Goal: Information Seeking & Learning: Check status

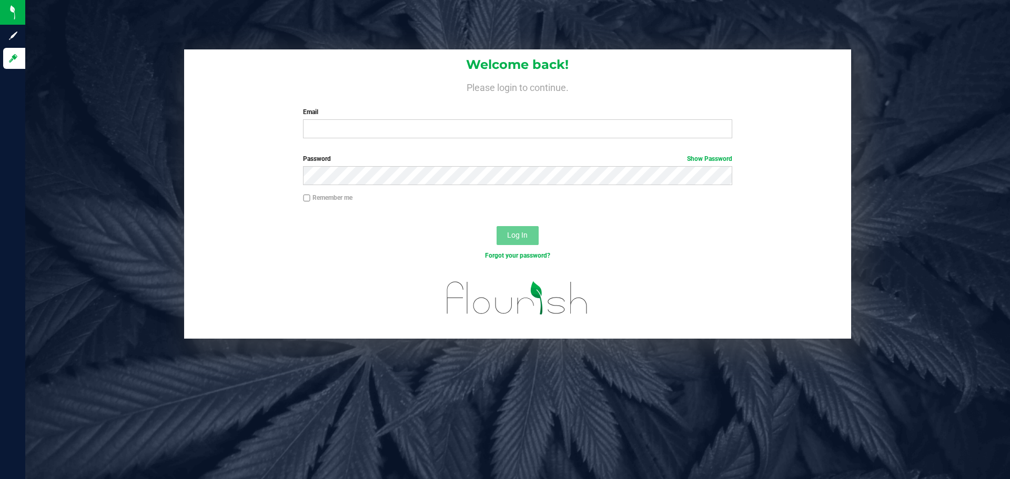
drag, startPoint x: 0, startPoint y: 0, endPoint x: 156, endPoint y: 275, distance: 316.0
click at [155, 275] on div "Welcome back! Please login to continue. Email Required Please format your email…" at bounding box center [517, 193] width 1000 height 289
click at [654, 192] on div "Password Show Password" at bounding box center [517, 173] width 667 height 39
drag, startPoint x: 18, startPoint y: 57, endPoint x: 133, endPoint y: 60, distance: 114.7
click at [18, 57] on icon at bounding box center [13, 58] width 11 height 11
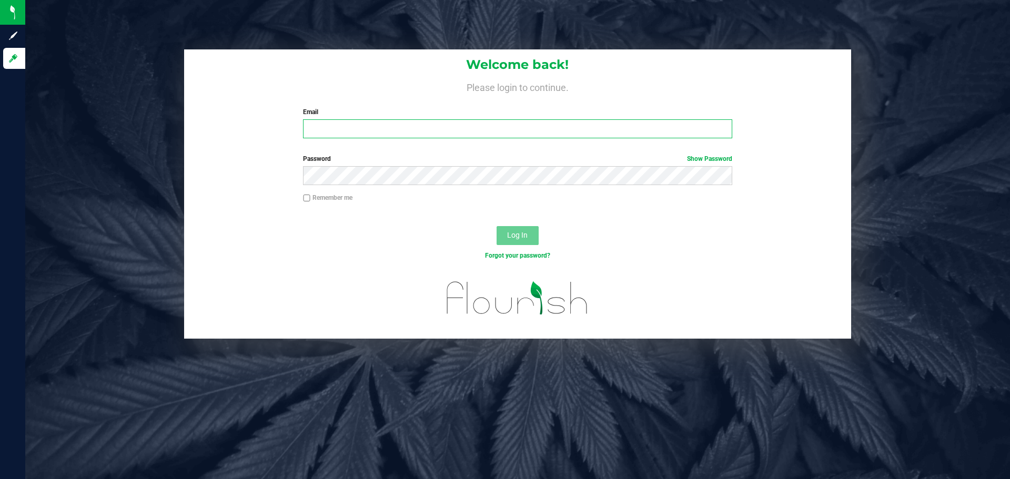
click at [590, 135] on input "Email" at bounding box center [517, 128] width 429 height 19
type input "[EMAIL_ADDRESS][DOMAIN_NAME]"
click at [496, 226] on button "Log In" at bounding box center [517, 235] width 42 height 19
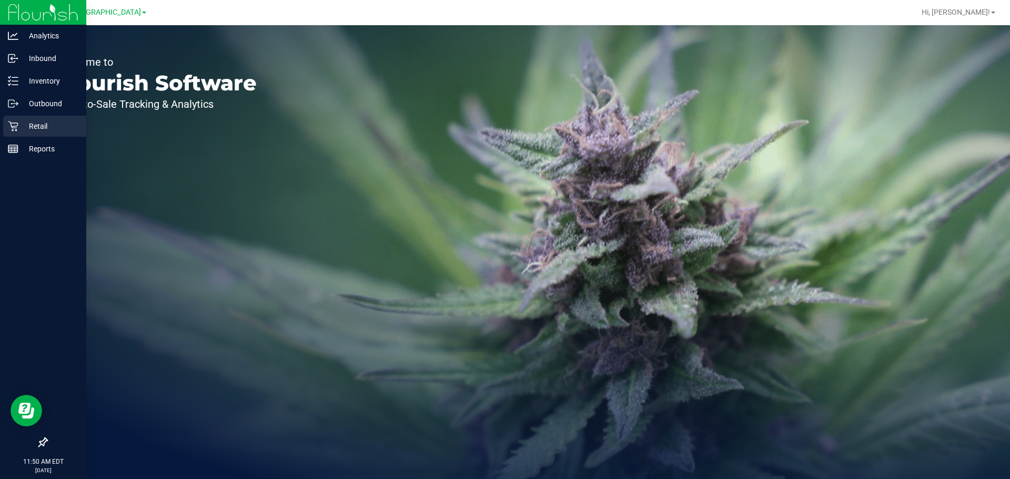
click at [6, 128] on div "Retail" at bounding box center [44, 126] width 83 height 21
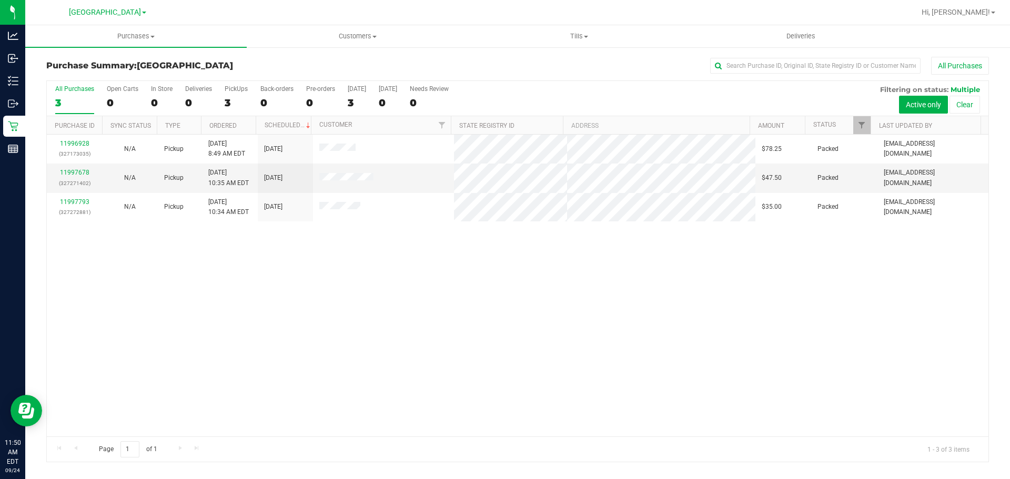
click at [806, 364] on div "11996928 (327173035) N/A Pickup [DATE] 8:49 AM EDT 9/24/2025 $78.25 Packed [EMA…" at bounding box center [517, 286] width 941 height 302
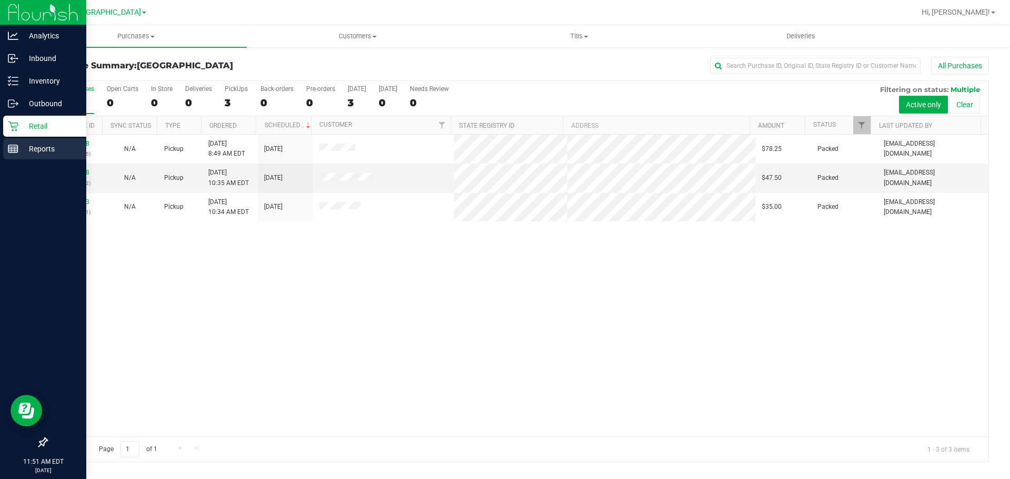
click at [16, 141] on div "Reports" at bounding box center [44, 148] width 83 height 21
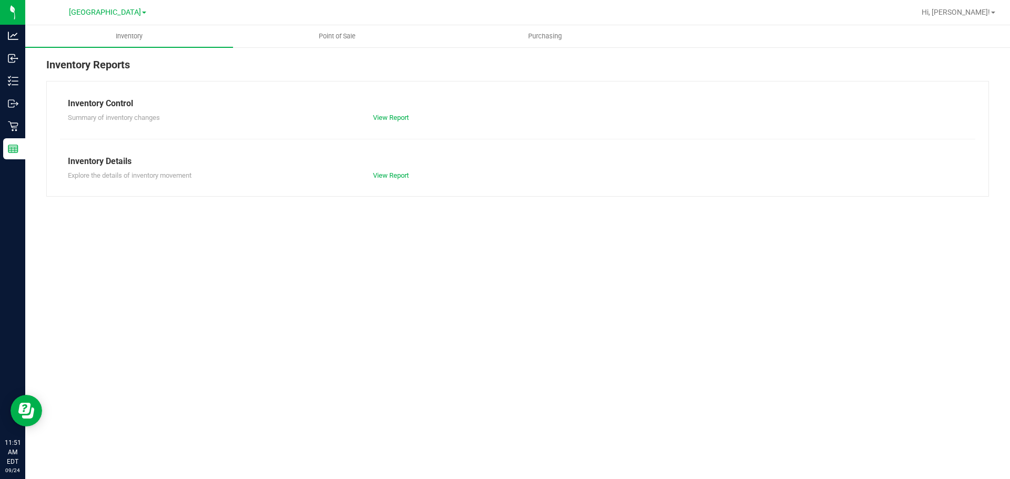
click at [334, 53] on div "Inventory Reports Inventory Control Summary of inventory changes View Report In…" at bounding box center [517, 126] width 984 height 161
click at [341, 42] on uib-tab-heading "Point of Sale" at bounding box center [336, 36] width 207 height 21
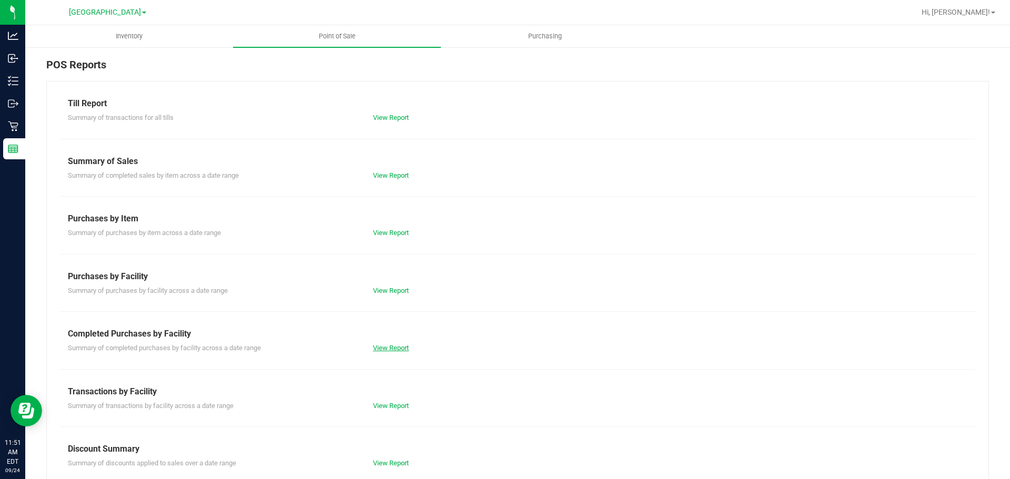
click at [391, 344] on link "View Report" at bounding box center [391, 348] width 36 height 8
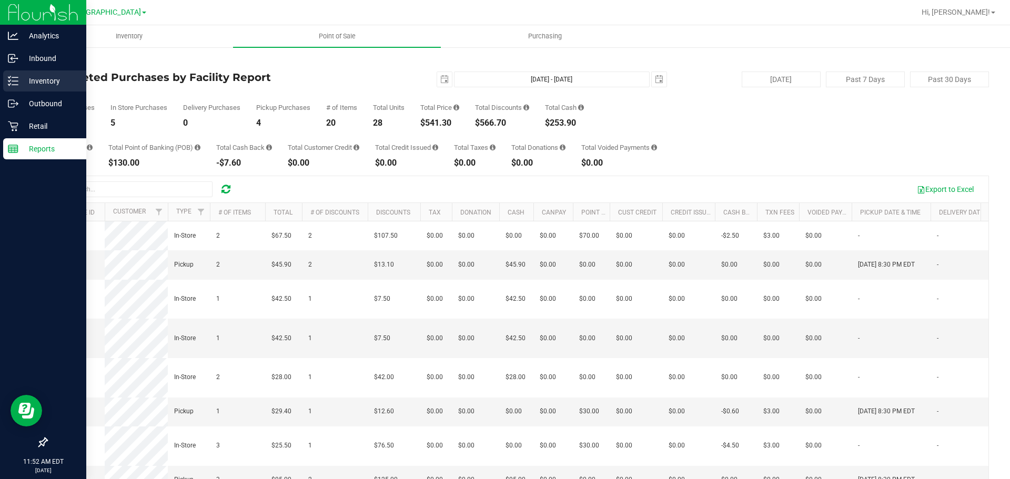
click at [18, 81] on line at bounding box center [15, 81] width 6 height 0
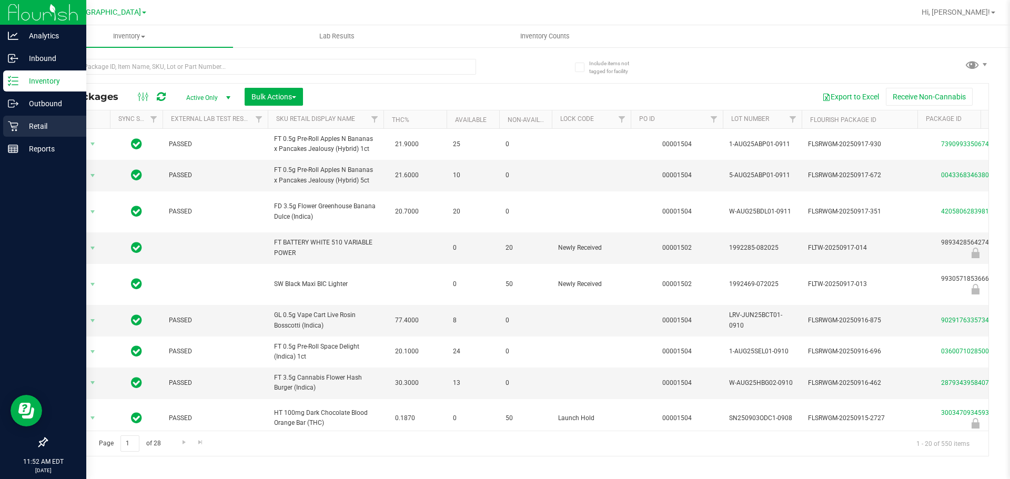
click at [21, 119] on div "Retail" at bounding box center [44, 126] width 83 height 21
